Goal: Information Seeking & Learning: Learn about a topic

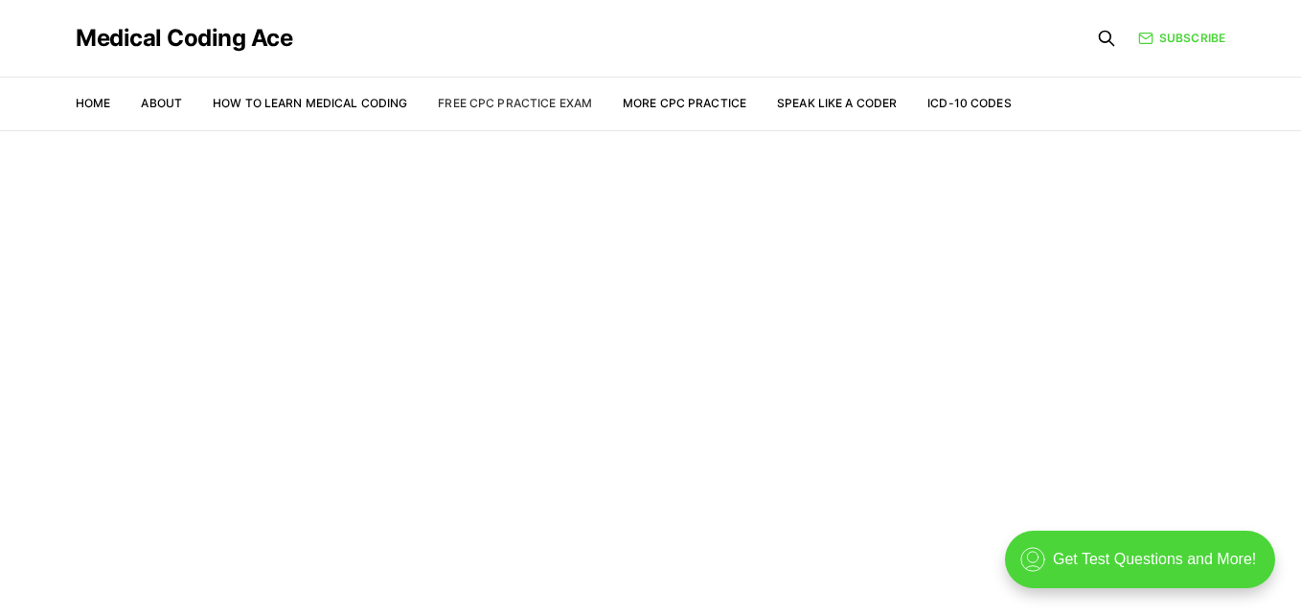
click at [570, 105] on link "Free CPC Practice Exam" at bounding box center [515, 103] width 154 height 14
click at [694, 97] on link "More CPC Practice" at bounding box center [685, 103] width 124 height 14
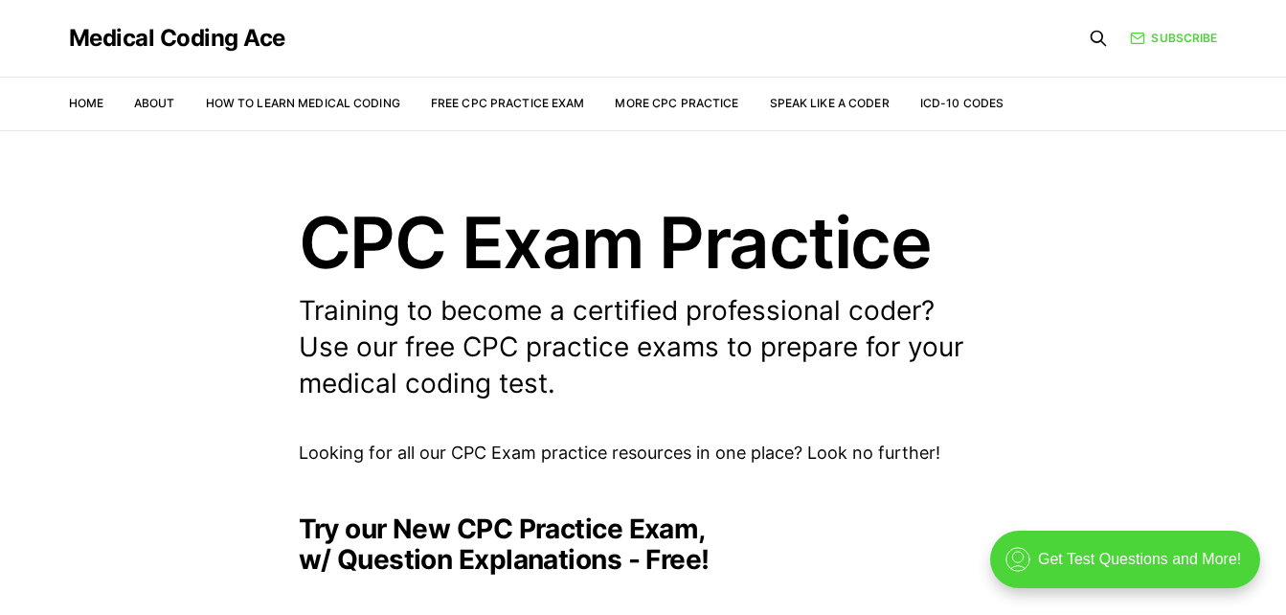
click at [328, 102] on link "How to Learn Medical Coding" at bounding box center [303, 103] width 194 height 14
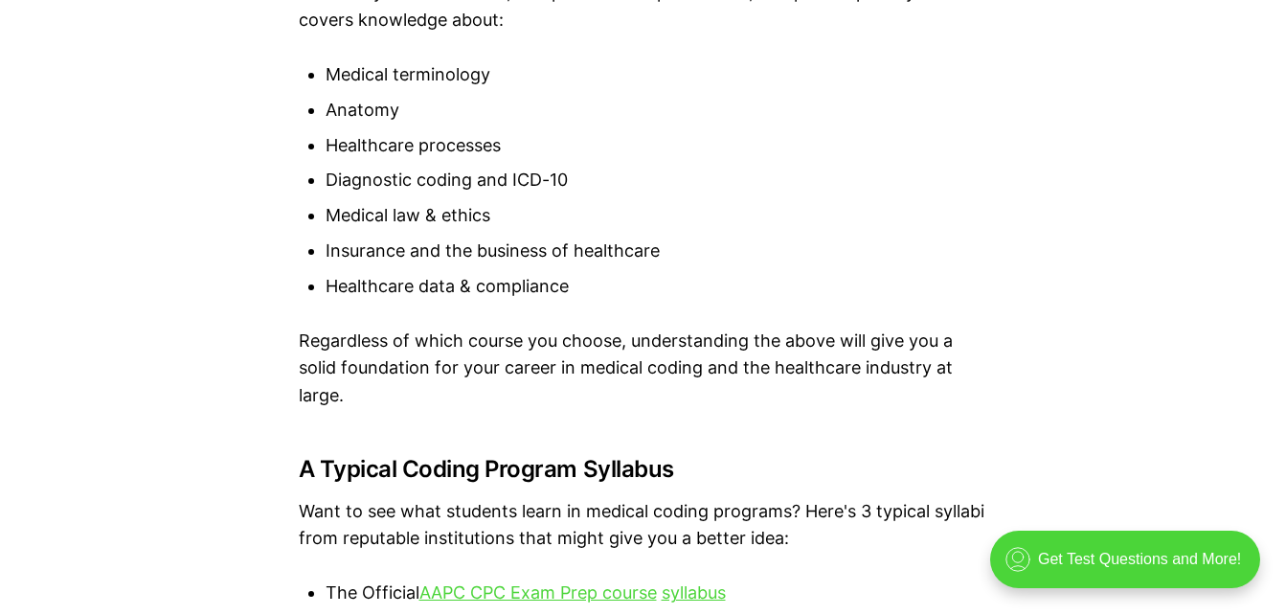
scroll to position [3499, 0]
